Goal: Navigation & Orientation: Find specific page/section

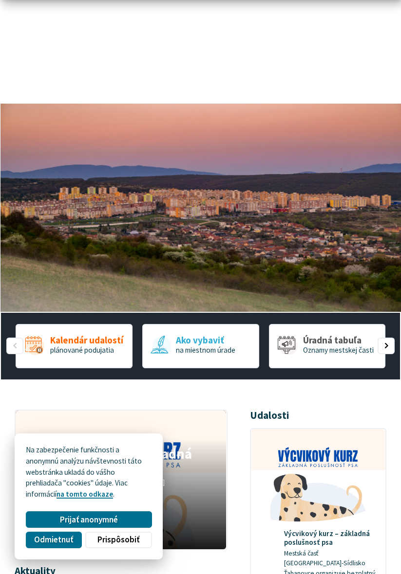
scroll to position [86, 0]
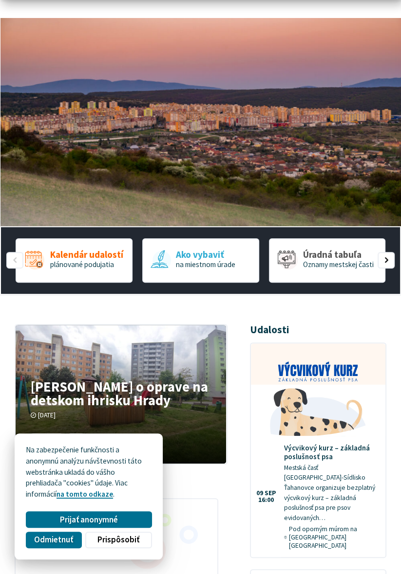
click at [129, 528] on button "Prijať anonymné" at bounding box center [89, 520] width 126 height 17
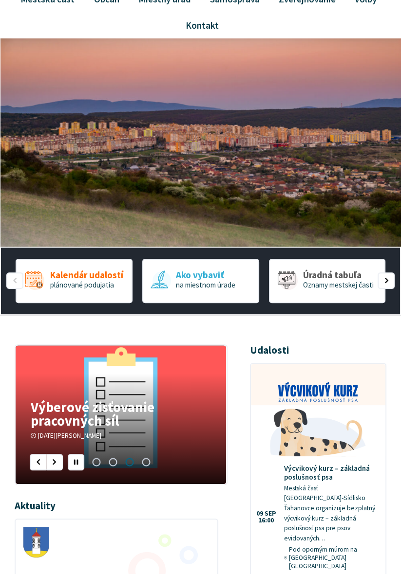
scroll to position [0, 0]
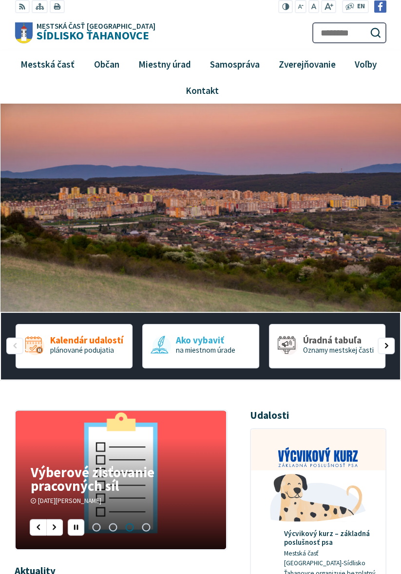
click at [37, 58] on span "Mestská časť" at bounding box center [47, 64] width 61 height 26
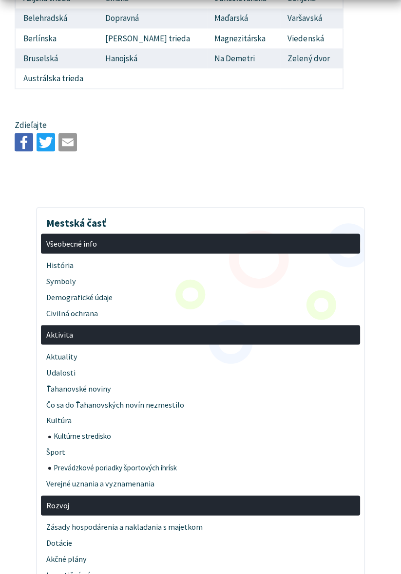
scroll to position [1381, 0]
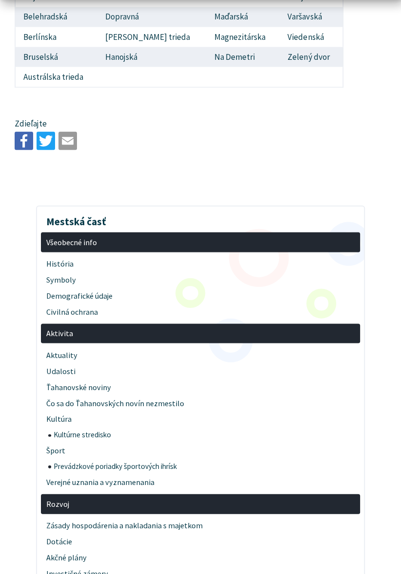
click at [69, 347] on span "Aktuality" at bounding box center [200, 355] width 308 height 16
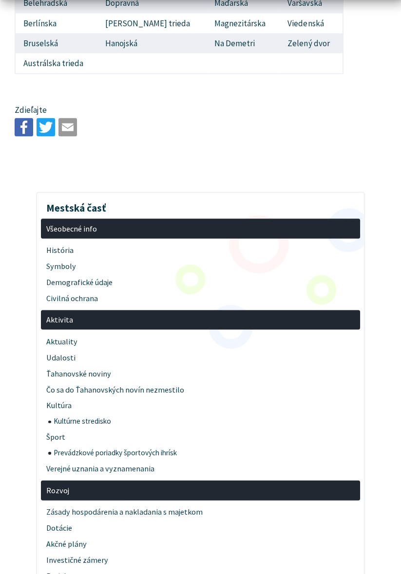
scroll to position [1412, 0]
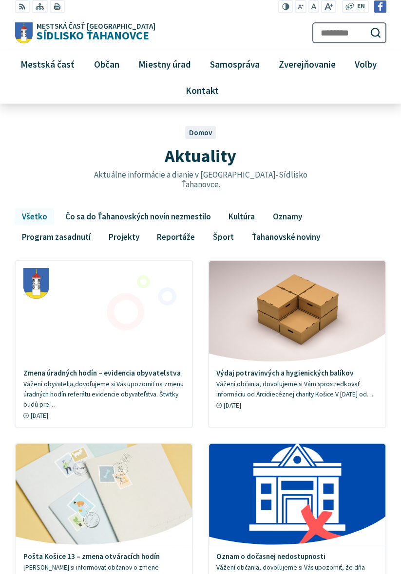
click at [296, 213] on link "Oznamy" at bounding box center [286, 216] width 43 height 17
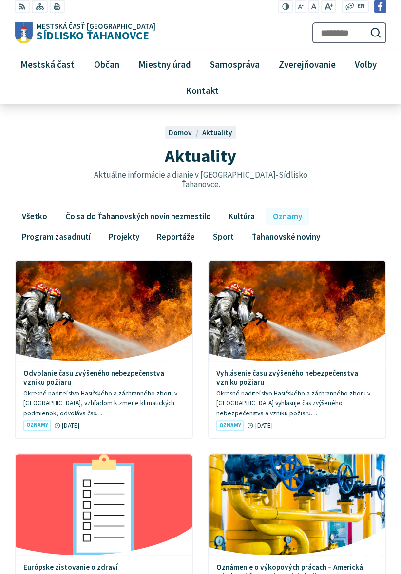
click at [127, 232] on link "Projekty" at bounding box center [123, 236] width 45 height 17
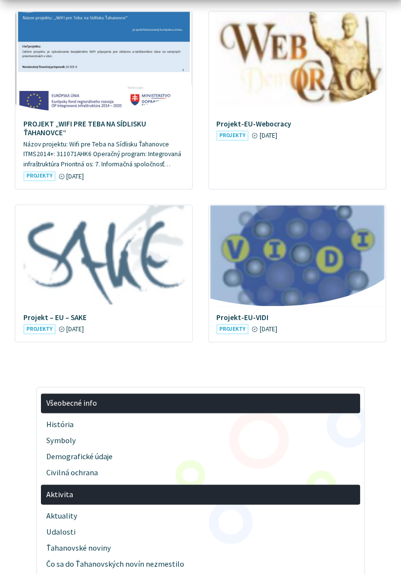
scroll to position [651, 0]
